Goal: Find specific page/section: Find specific page/section

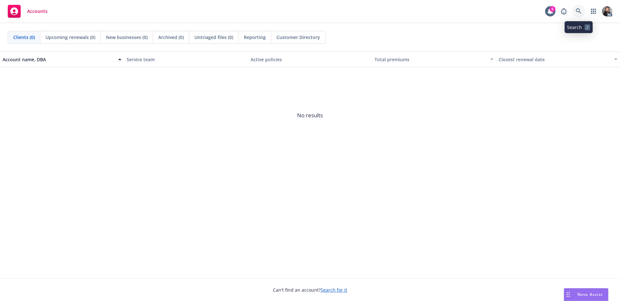
click at [576, 12] on icon at bounding box center [578, 11] width 6 height 6
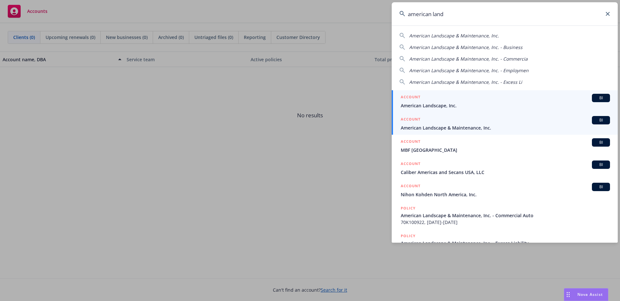
type input "american land"
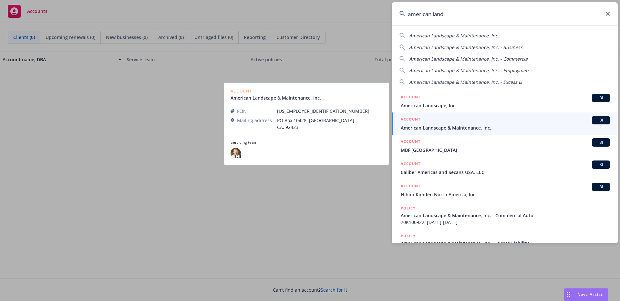
click at [469, 126] on span "American Landscape & Maintenance, Inc." at bounding box center [504, 128] width 209 height 7
